Goal: Information Seeking & Learning: Understand process/instructions

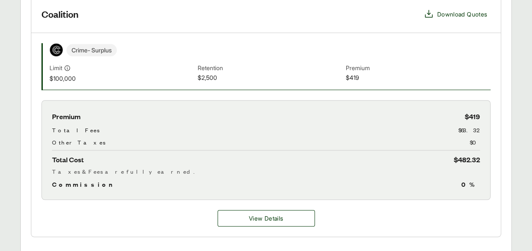
scroll to position [313, 0]
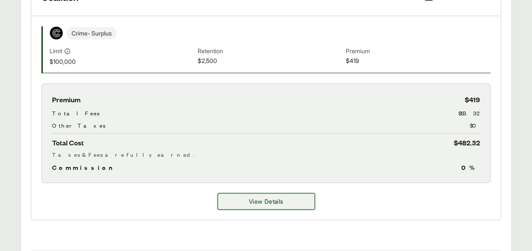
click at [240, 200] on button "View Details" at bounding box center [266, 201] width 97 height 17
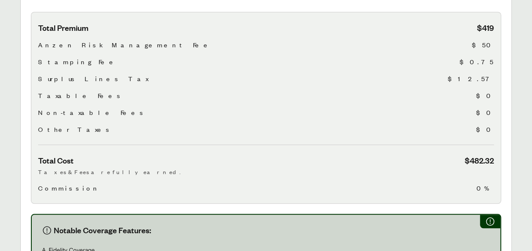
scroll to position [300, 0]
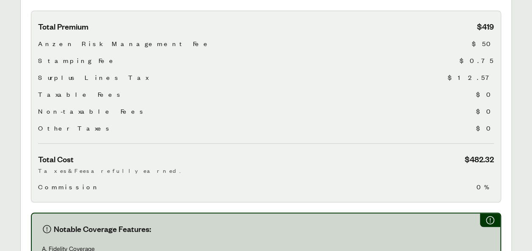
click at [485, 72] on span "$12.57" at bounding box center [471, 77] width 46 height 10
drag, startPoint x: 485, startPoint y: 68, endPoint x: 429, endPoint y: 70, distance: 55.9
click at [429, 72] on div "Surplus Lines Tax $12.57" at bounding box center [266, 77] width 456 height 10
drag, startPoint x: 481, startPoint y: 47, endPoint x: 493, endPoint y: 50, distance: 11.8
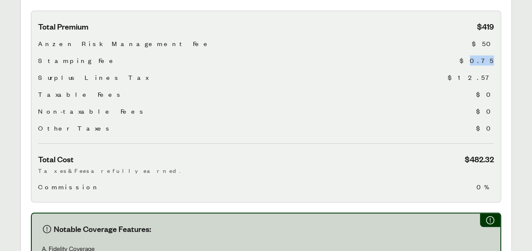
click at [493, 55] on span "$0.75" at bounding box center [477, 60] width 34 height 10
drag, startPoint x: 493, startPoint y: 50, endPoint x: 455, endPoint y: 55, distance: 37.6
click at [455, 55] on div "Stamping Fee $0.75" at bounding box center [266, 60] width 456 height 10
drag, startPoint x: 482, startPoint y: 51, endPoint x: 498, endPoint y: 50, distance: 15.7
click at [498, 50] on div "Total Premium $419 Anzen Risk Management Fee $50 Stamping Fee $0.75 Surplus Lin…" at bounding box center [266, 107] width 470 height 192
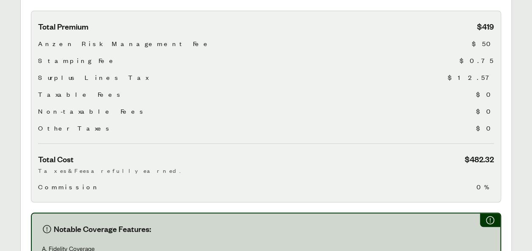
click at [420, 72] on div "Surplus Lines Tax $12.57" at bounding box center [266, 77] width 456 height 10
click at [487, 39] on span "$50" at bounding box center [483, 44] width 22 height 10
drag, startPoint x: 487, startPoint y: 36, endPoint x: 432, endPoint y: 46, distance: 56.0
click at [432, 55] on div "Stamping Fee $0.75" at bounding box center [266, 60] width 456 height 10
